Goal: Task Accomplishment & Management: Manage account settings

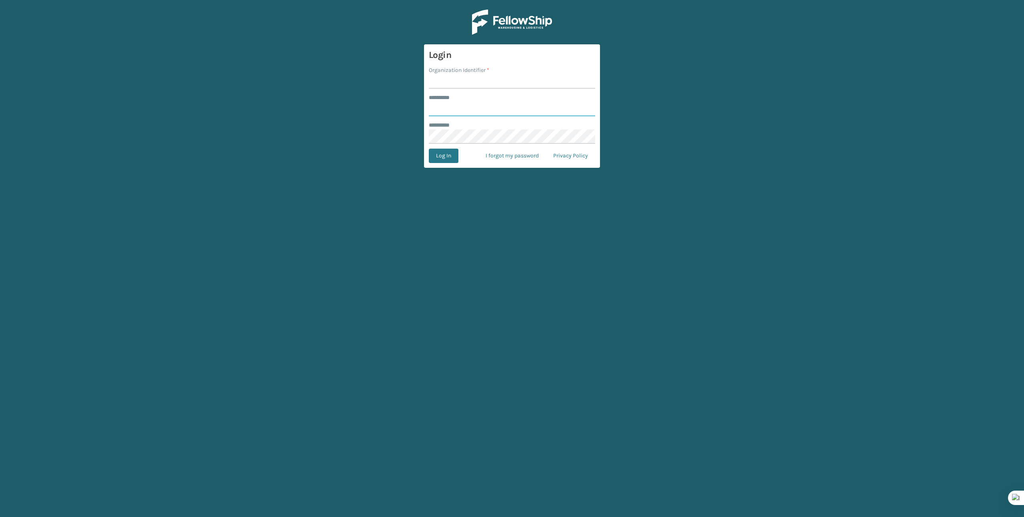
type input "*******"
click at [468, 84] on input "Organization Identifier *" at bounding box center [512, 81] width 166 height 14
type input "Brightech"
click at [436, 157] on button "Log In" at bounding box center [444, 156] width 30 height 14
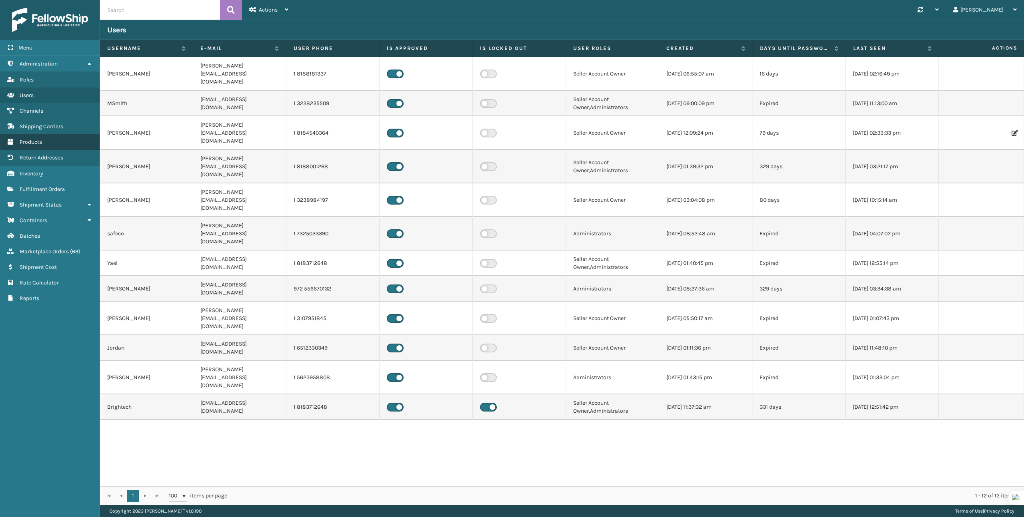
click at [42, 142] on link "Products" at bounding box center [50, 142] width 100 height 16
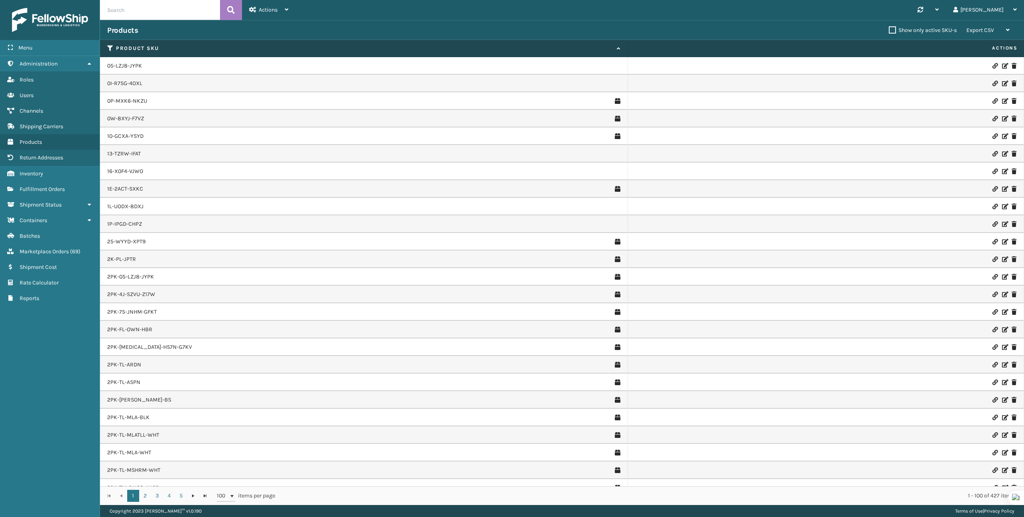
click at [183, 8] on input "text" at bounding box center [160, 10] width 120 height 20
paste input "TL-CLA-BLK"
type input "TL-CLA-BLK"
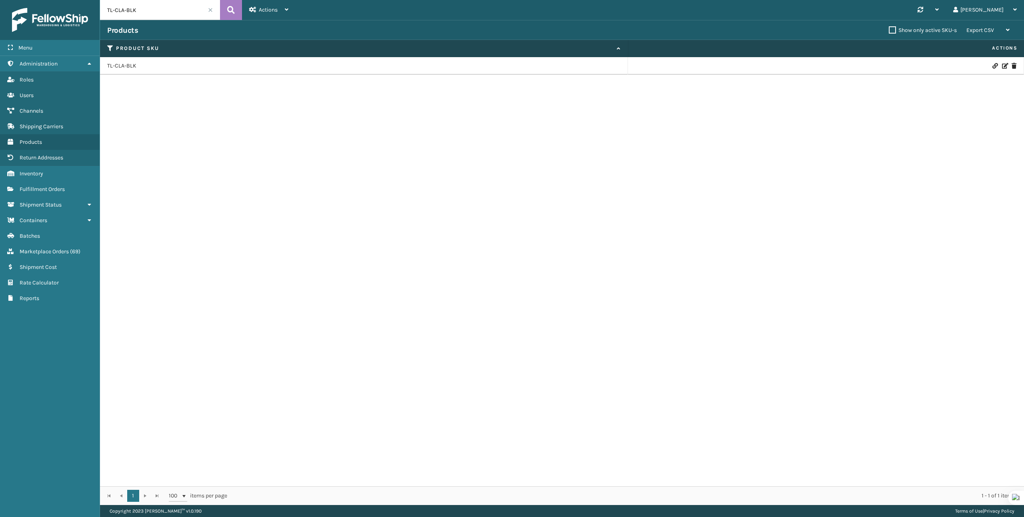
click at [125, 74] on td "TL-CLA-BLK" at bounding box center [364, 66] width 528 height 18
click at [125, 67] on link "TL-CLA-BLK" at bounding box center [121, 66] width 29 height 8
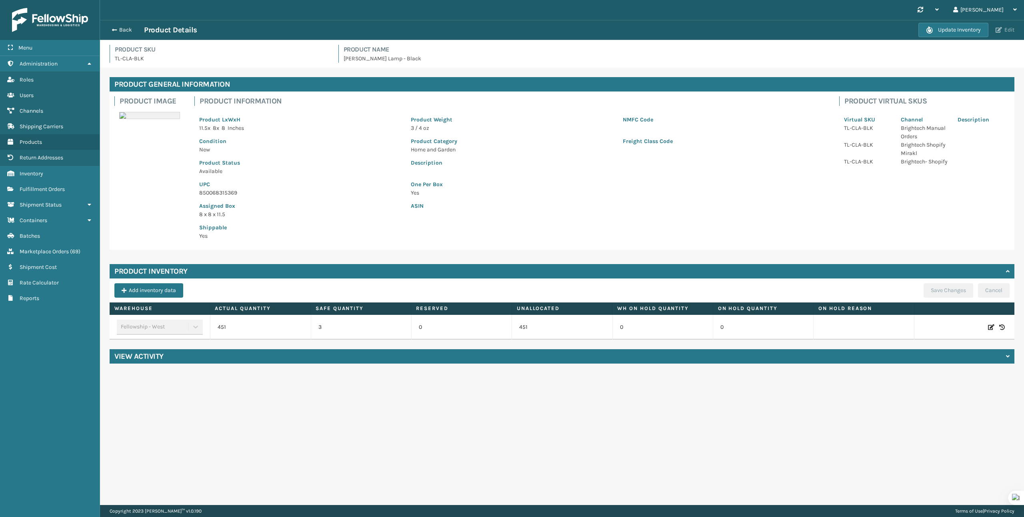
click at [1004, 30] on button "Edit" at bounding box center [1005, 29] width 24 height 7
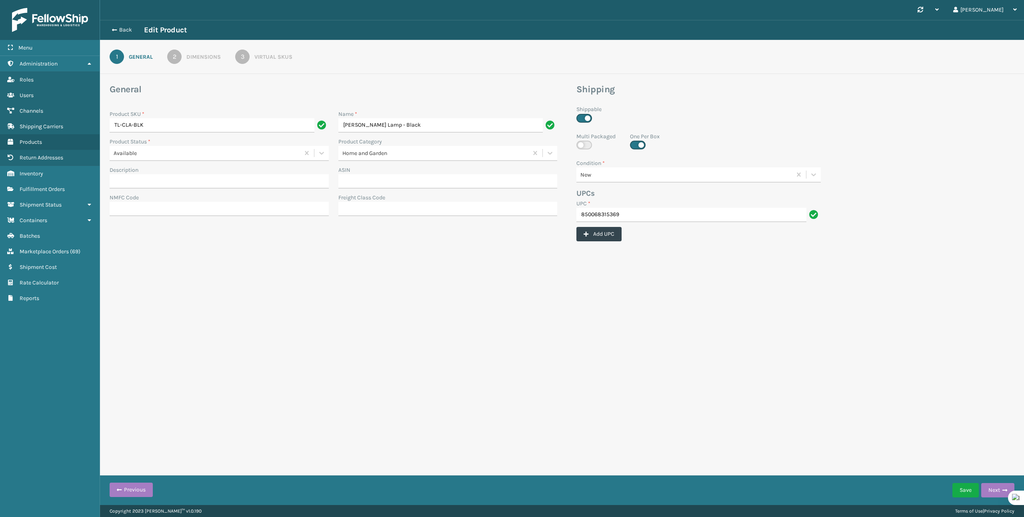
click at [282, 61] on link "3 Virtual SKUs" at bounding box center [264, 57] width 86 height 14
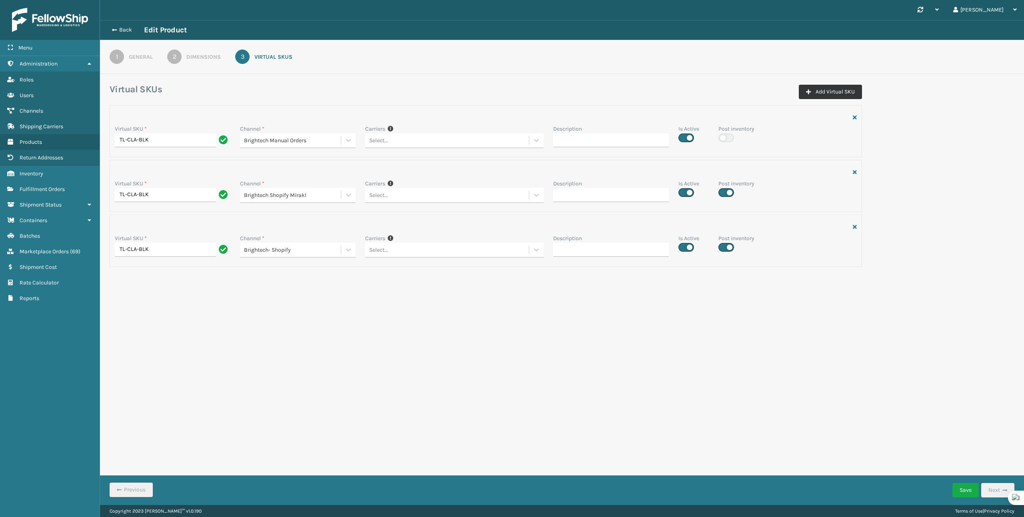
click at [815, 88] on button "Add Virtual SKU" at bounding box center [829, 92] width 63 height 14
click at [182, 305] on input "Virtual SKU *" at bounding box center [173, 304] width 116 height 14
paste input "TL-CLA-BLK"
type input "TL-CLA-BLK"
click at [280, 313] on div "Channel * Select..." at bounding box center [297, 303] width 125 height 28
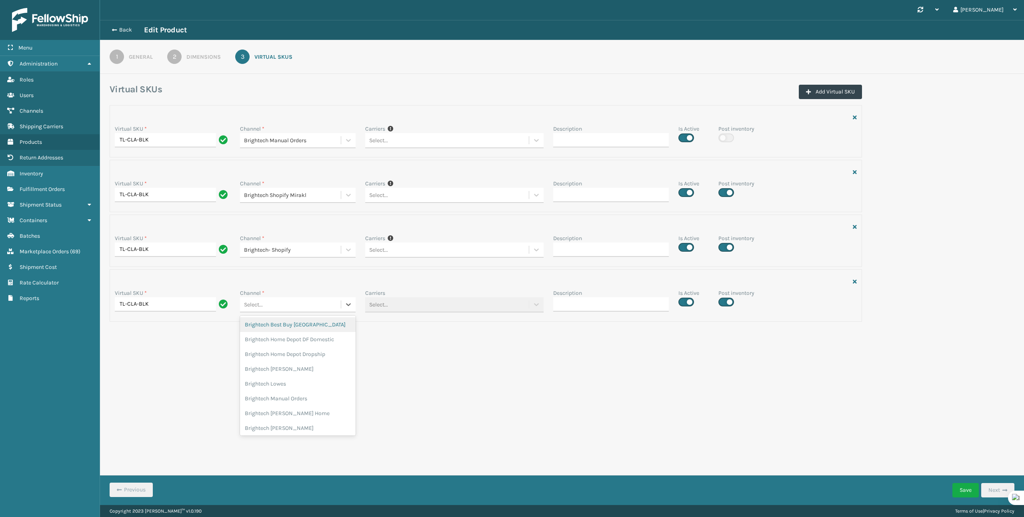
click at [283, 307] on div "Select..." at bounding box center [290, 304] width 101 height 13
click at [287, 413] on div "Brightech Wayfair" at bounding box center [298, 420] width 116 height 15
click at [962, 490] on button "Save" at bounding box center [965, 490] width 26 height 14
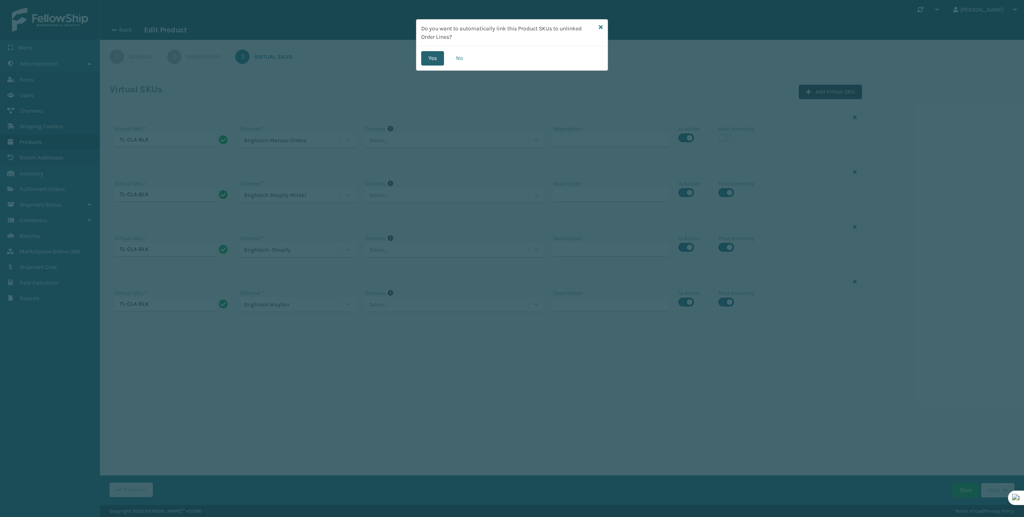
click at [428, 57] on button "Yes" at bounding box center [432, 58] width 23 height 14
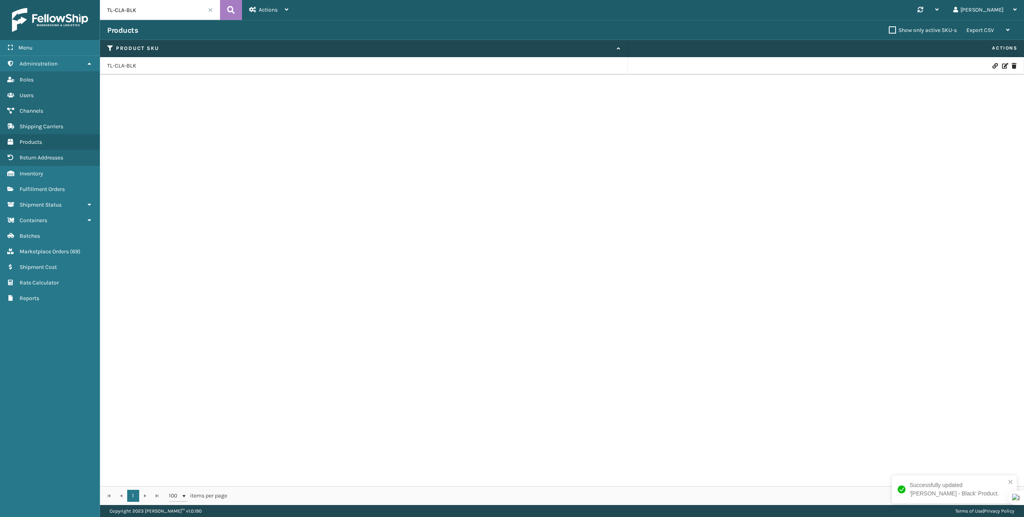
click at [147, 12] on input "TL-CLA-BLK" at bounding box center [160, 10] width 120 height 20
paste input "RD"
type input "TL-CLA-RD"
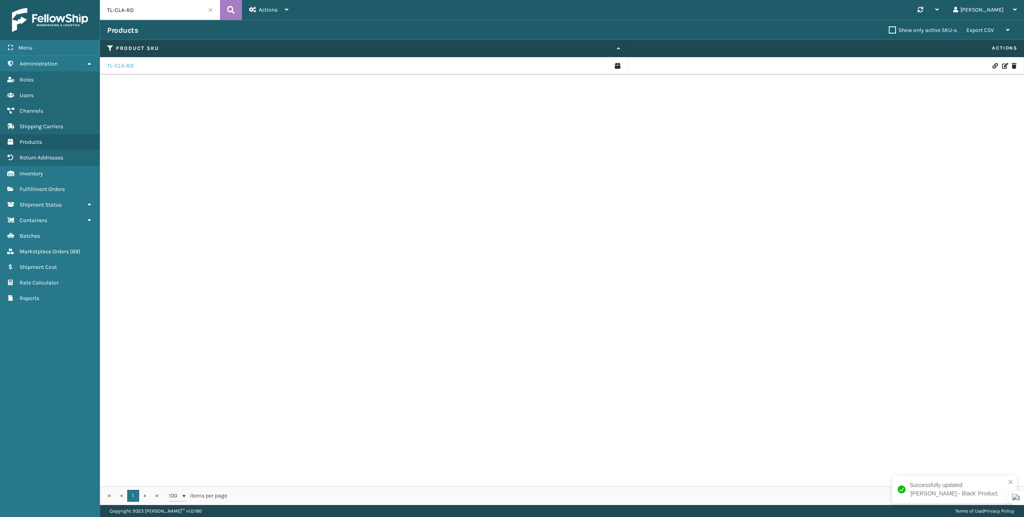
click at [120, 66] on link "TL-CLA-RD" at bounding box center [120, 66] width 26 height 8
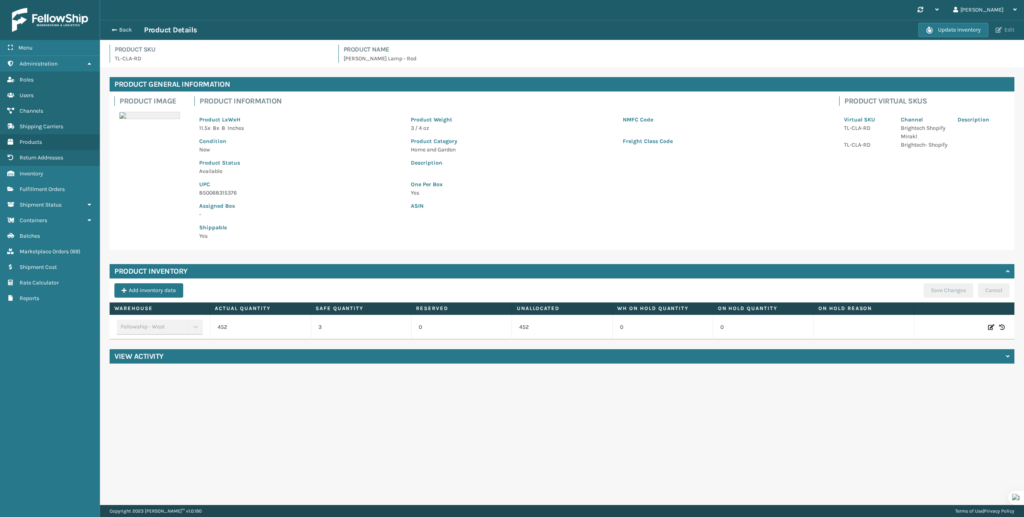
click at [1004, 33] on button "Edit" at bounding box center [1005, 29] width 24 height 7
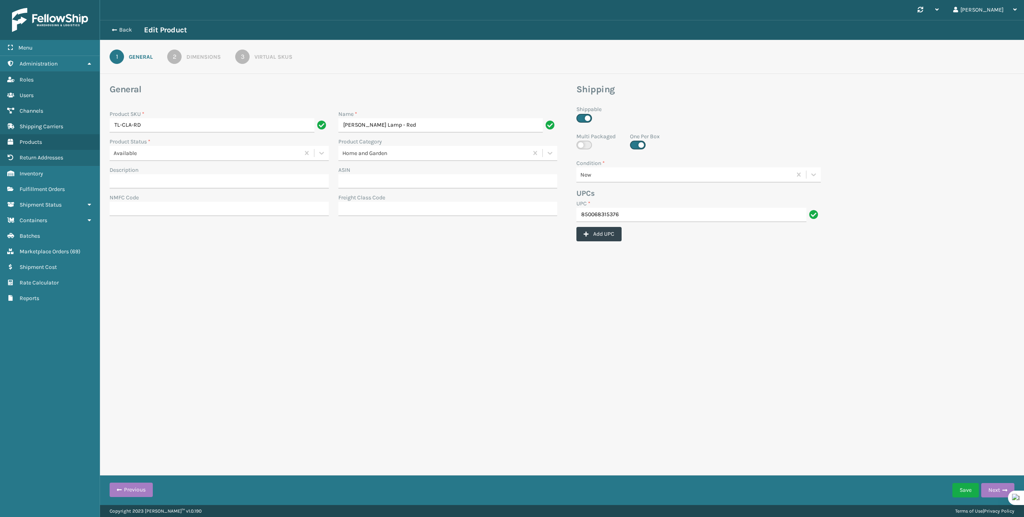
click at [253, 54] on link "3 Virtual SKUs" at bounding box center [264, 57] width 86 height 14
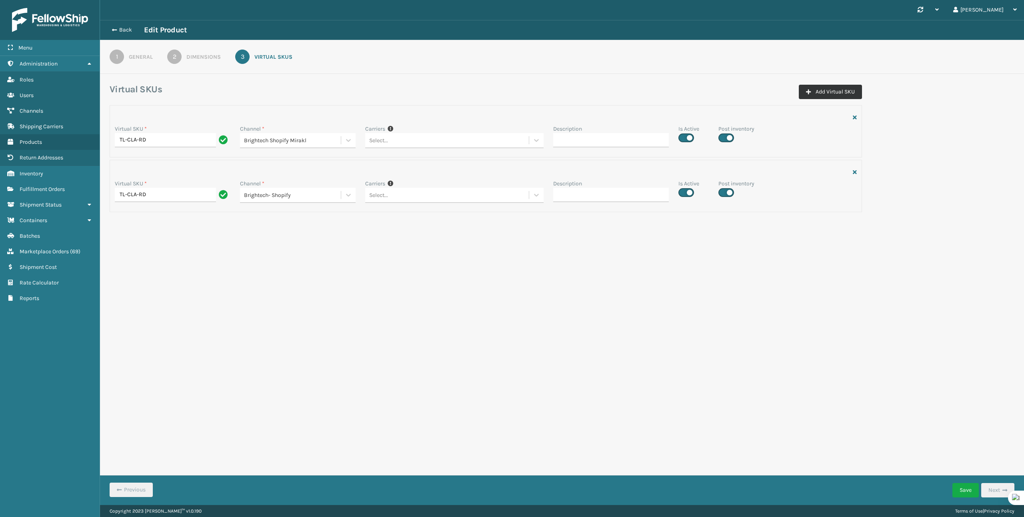
click at [842, 89] on button "Add Virtual SKU" at bounding box center [829, 92] width 63 height 14
click at [164, 245] on input "Virtual SKU *" at bounding box center [173, 250] width 116 height 14
paste input "TL-CLA-RD"
type input "TL-CLA-RD"
click at [289, 255] on div "Select..." at bounding box center [290, 249] width 101 height 13
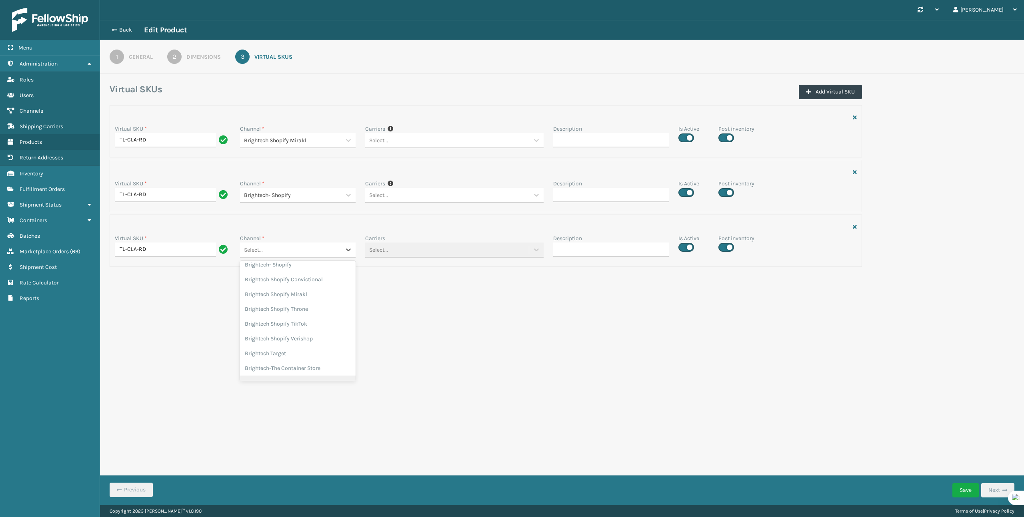
scroll to position [238, 0]
click at [289, 358] on div "Brightech Wayfair" at bounding box center [298, 365] width 116 height 15
click at [963, 485] on button "Save" at bounding box center [965, 490] width 26 height 14
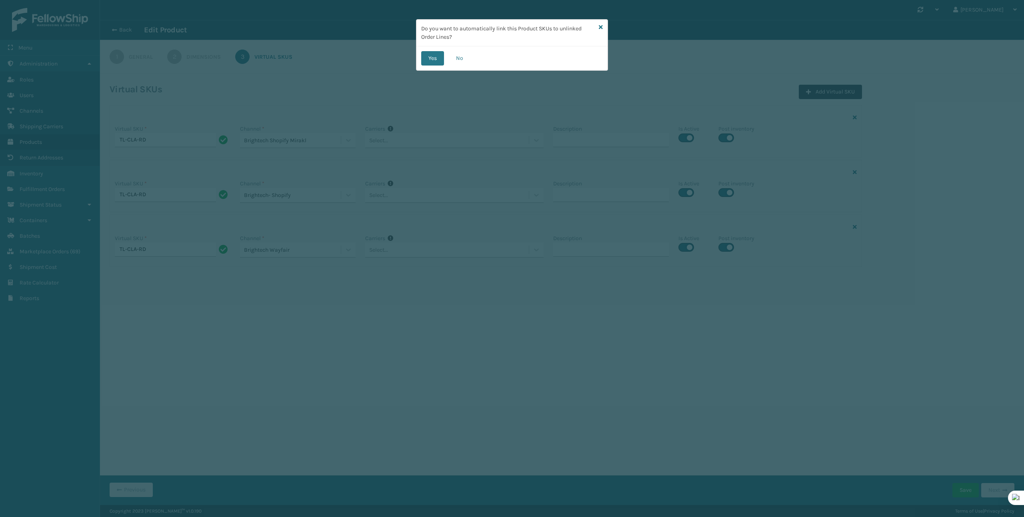
click at [429, 54] on button "Yes" at bounding box center [432, 58] width 23 height 14
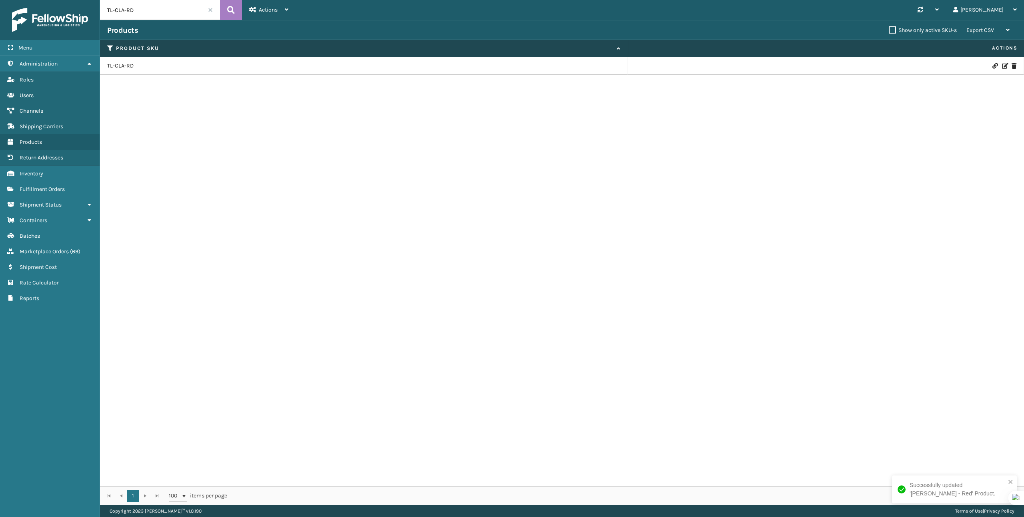
click at [138, 12] on input "TL-CLA-RD" at bounding box center [160, 10] width 120 height 20
paste input "TL"
type input "TL-CLA-TL"
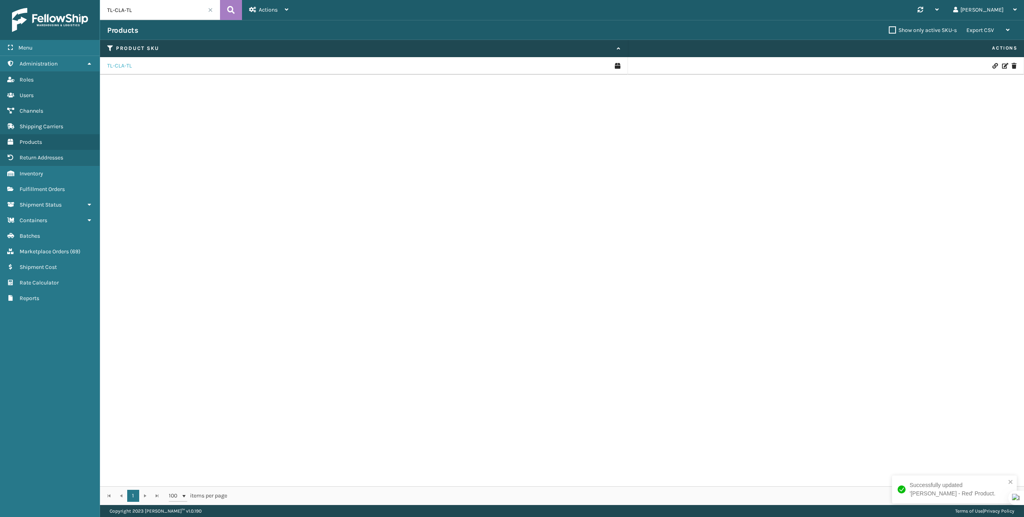
click at [117, 64] on link "TL-CLA-TL" at bounding box center [119, 66] width 25 height 8
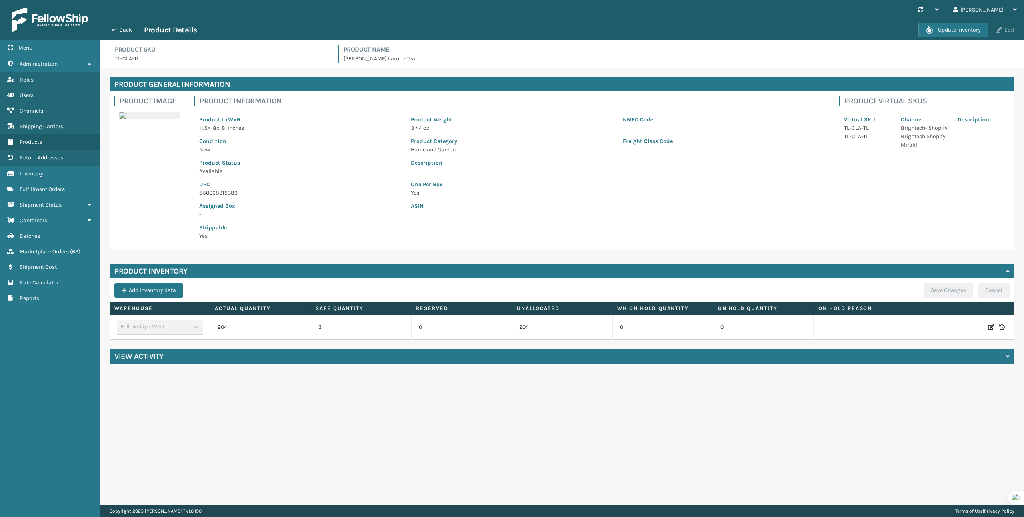
click at [1003, 28] on button "Edit" at bounding box center [1005, 29] width 24 height 7
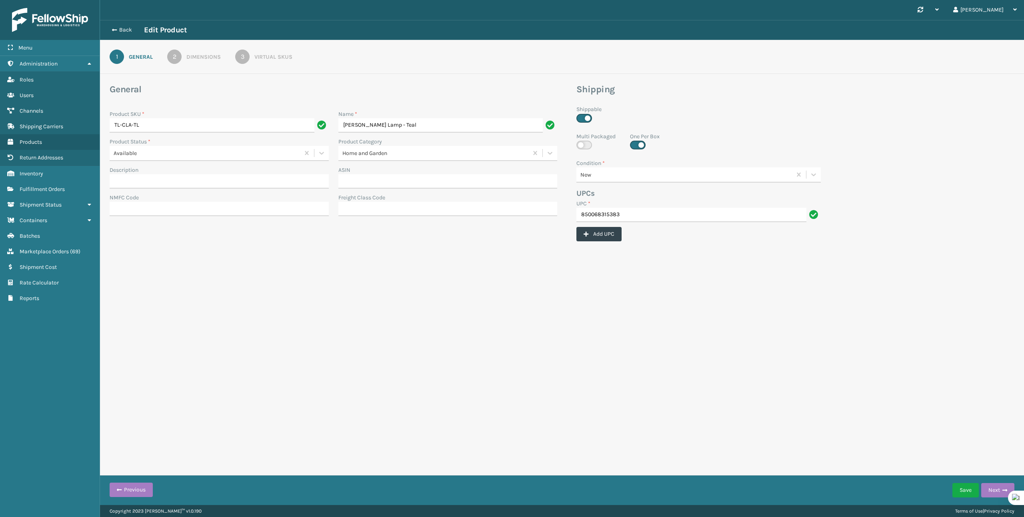
click at [275, 43] on div "1 General 2 Dimensions 3 Virtual SKUs" at bounding box center [562, 57] width 924 height 34
click at [275, 52] on link "3 Virtual SKUs" at bounding box center [264, 57] width 86 height 14
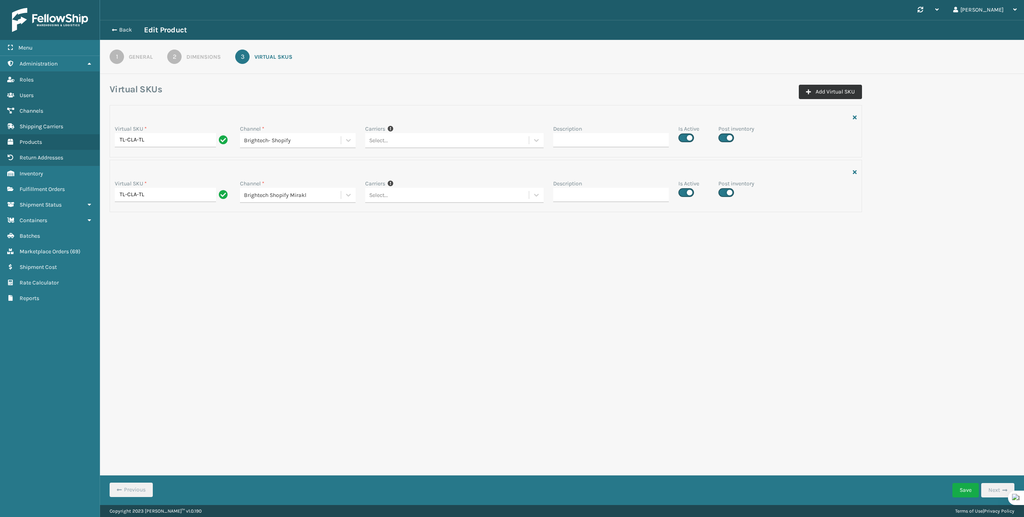
click at [843, 91] on button "Add Virtual SKU" at bounding box center [829, 92] width 63 height 14
click at [191, 251] on input "Virtual SKU *" at bounding box center [173, 250] width 116 height 14
paste input "TL-CLA-TL"
type input "TL-CLA-TL"
click at [303, 255] on div "Select..." at bounding box center [290, 249] width 101 height 13
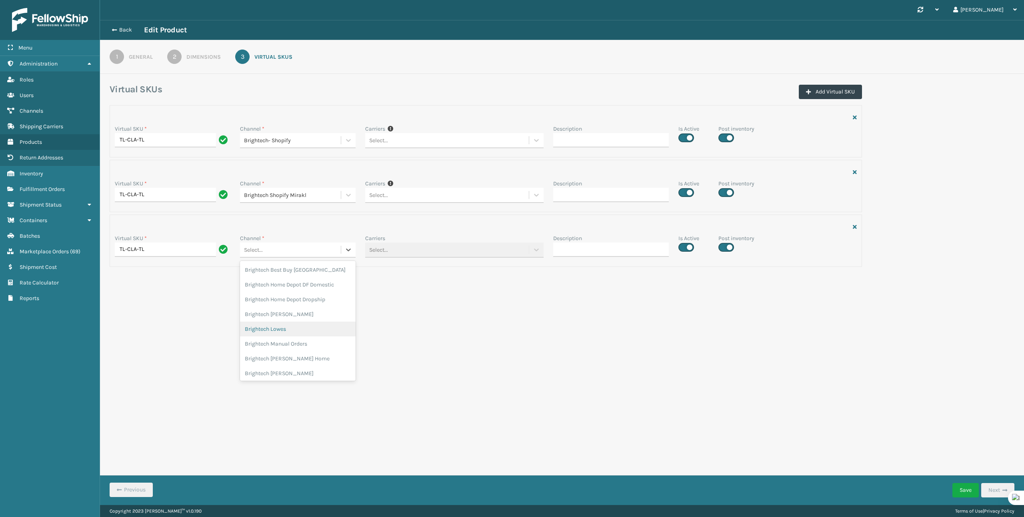
scroll to position [238, 0]
click at [295, 358] on div "Brightech Wayfair" at bounding box center [298, 365] width 116 height 15
click at [957, 487] on button "Save" at bounding box center [965, 490] width 26 height 14
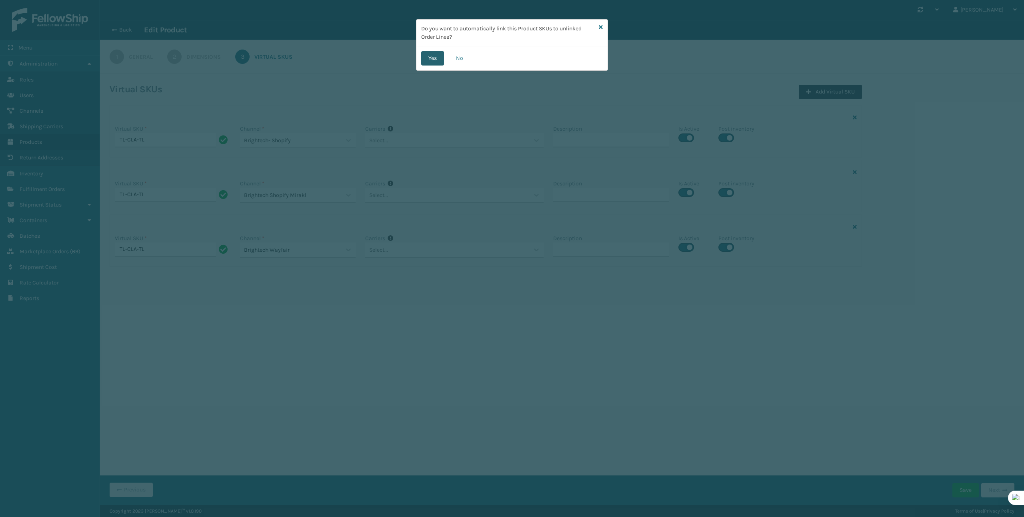
click at [433, 60] on button "Yes" at bounding box center [432, 58] width 23 height 14
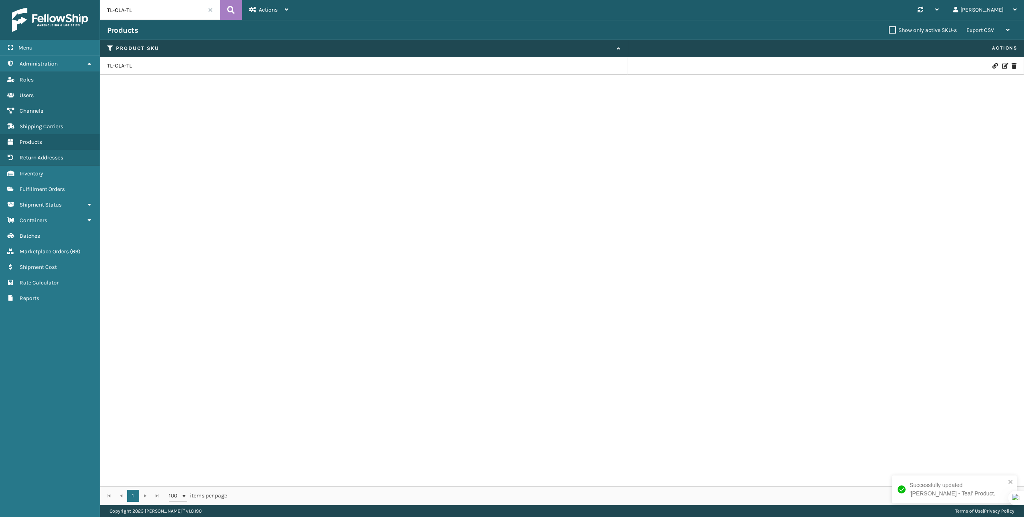
click at [184, 16] on input "TL-CLA-TL" at bounding box center [160, 10] width 120 height 20
click at [184, 15] on input "TL-CLA-TL" at bounding box center [160, 10] width 120 height 20
paste input "CRM"
type input "TL-CLA-CRM"
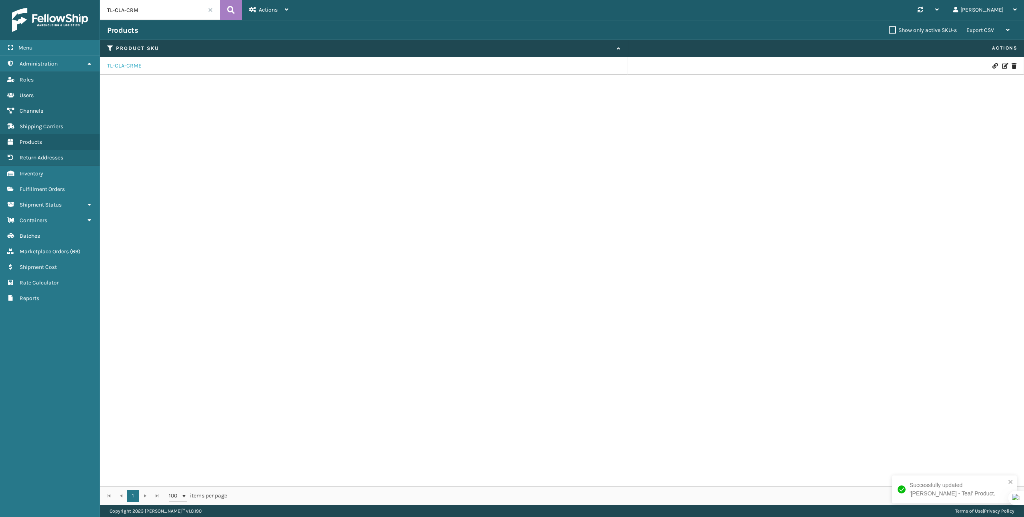
click at [138, 67] on link "TL-CLA-CRME" at bounding box center [124, 66] width 34 height 8
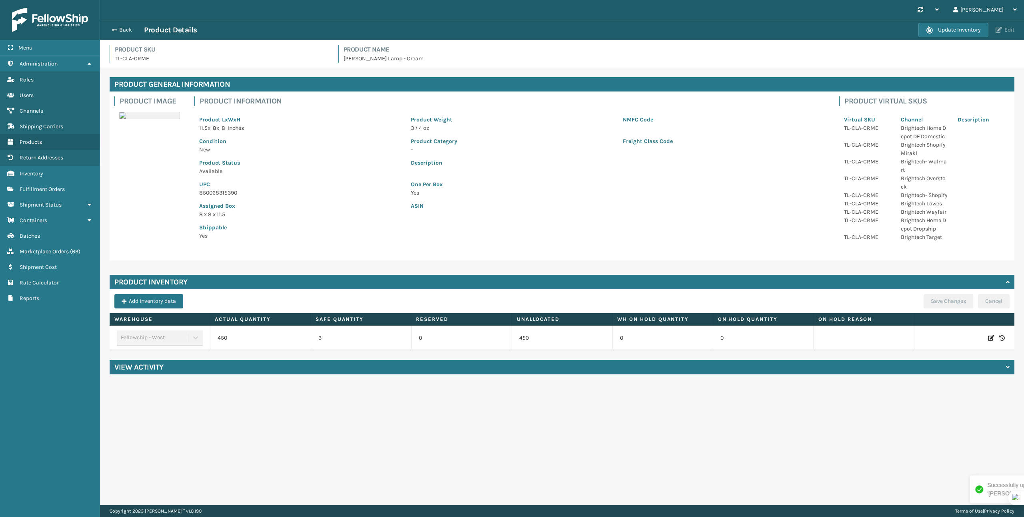
click at [1004, 30] on button "Edit" at bounding box center [1005, 29] width 24 height 7
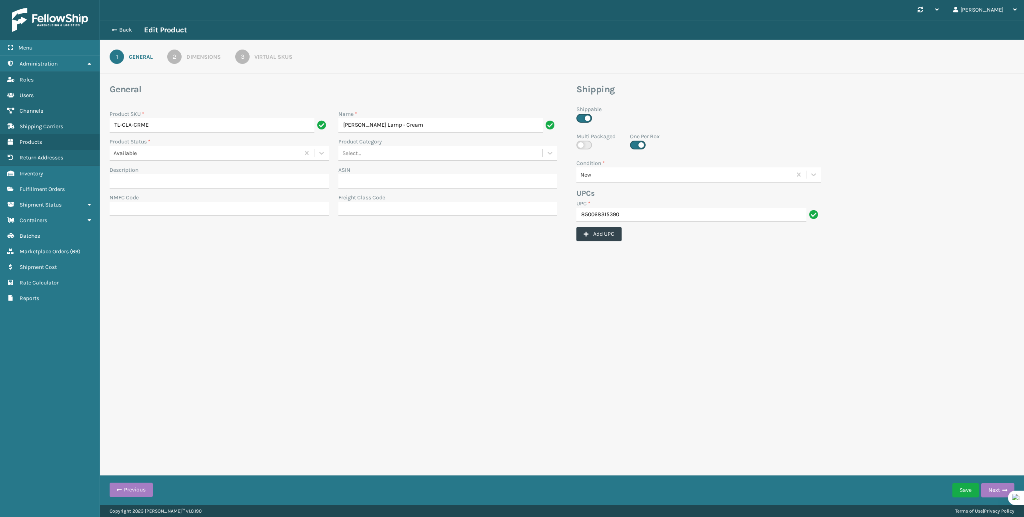
click at [272, 53] on div "Virtual SKUs" at bounding box center [273, 57] width 38 height 8
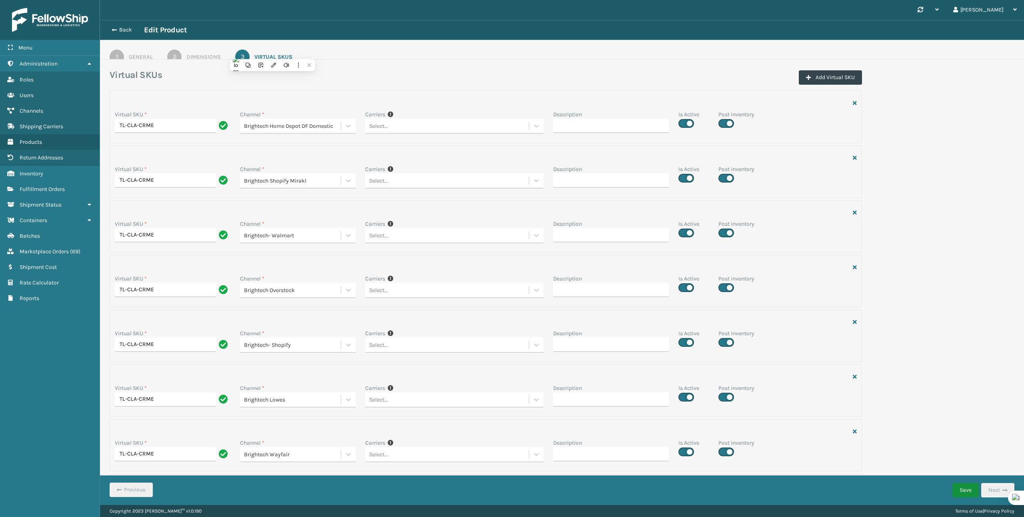
click at [962, 487] on button "Save" at bounding box center [965, 490] width 26 height 14
